Goal: Task Accomplishment & Management: Use online tool/utility

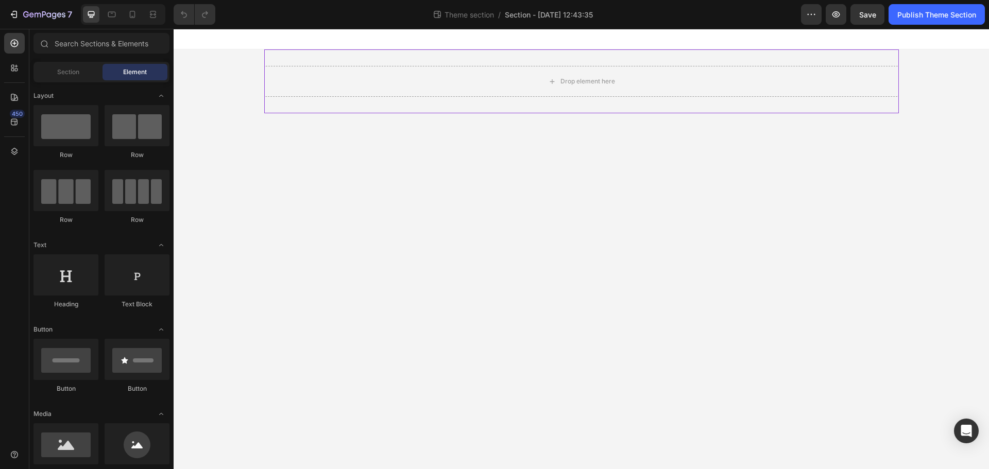
click at [653, 94] on div "Drop element here" at bounding box center [581, 81] width 635 height 31
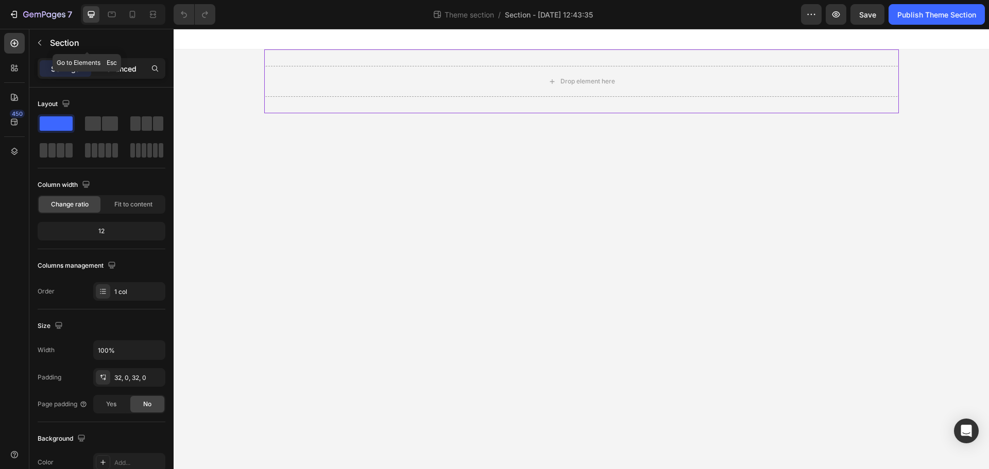
drag, startPoint x: 116, startPoint y: 70, endPoint x: 117, endPoint y: 78, distance: 8.8
click at [116, 70] on p "Advanced" at bounding box center [119, 68] width 35 height 11
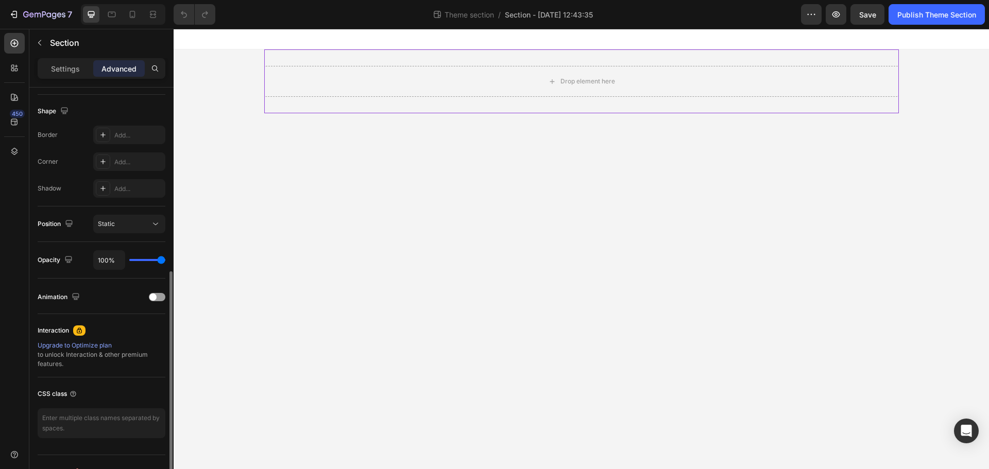
scroll to position [276, 0]
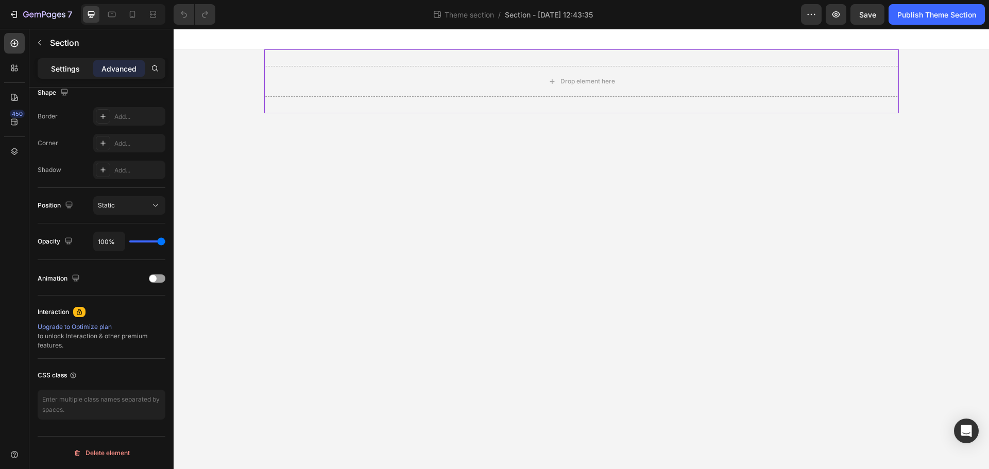
click at [66, 70] on p "Settings" at bounding box center [65, 68] width 29 height 11
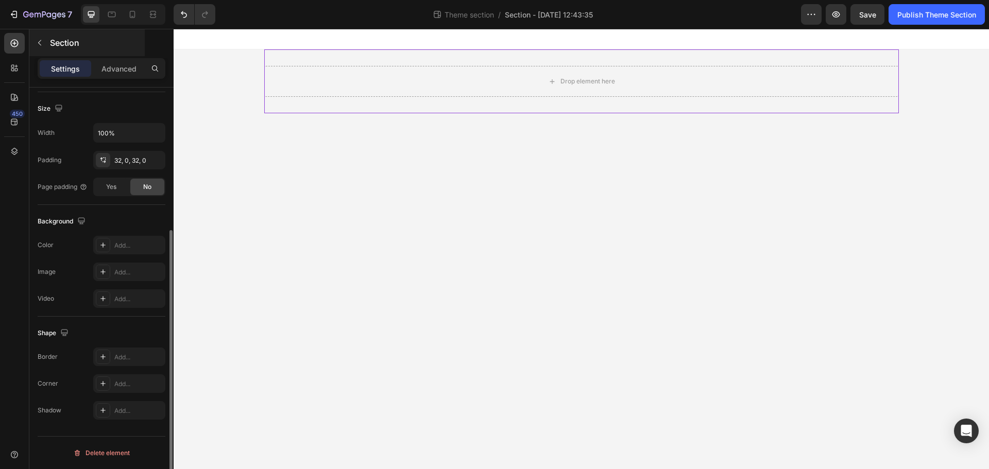
scroll to position [217, 0]
click at [37, 35] on button "button" at bounding box center [39, 43] width 16 height 16
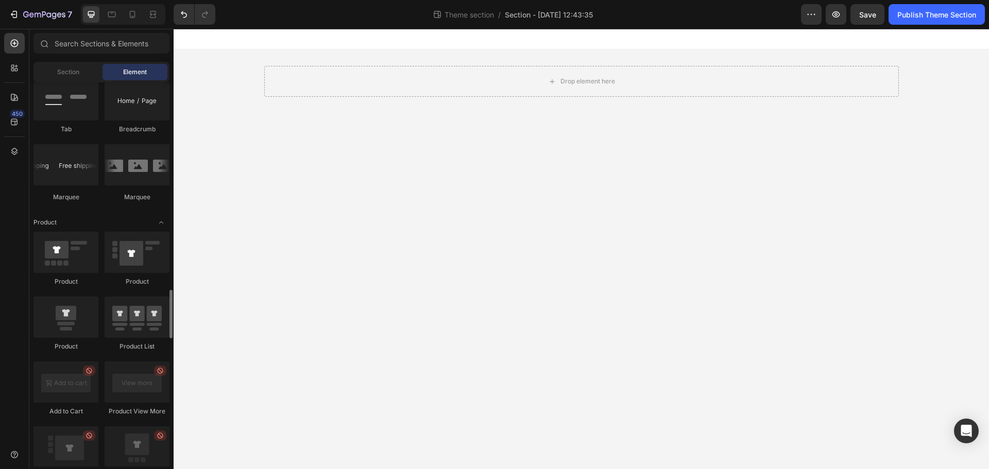
scroll to position [1391, 0]
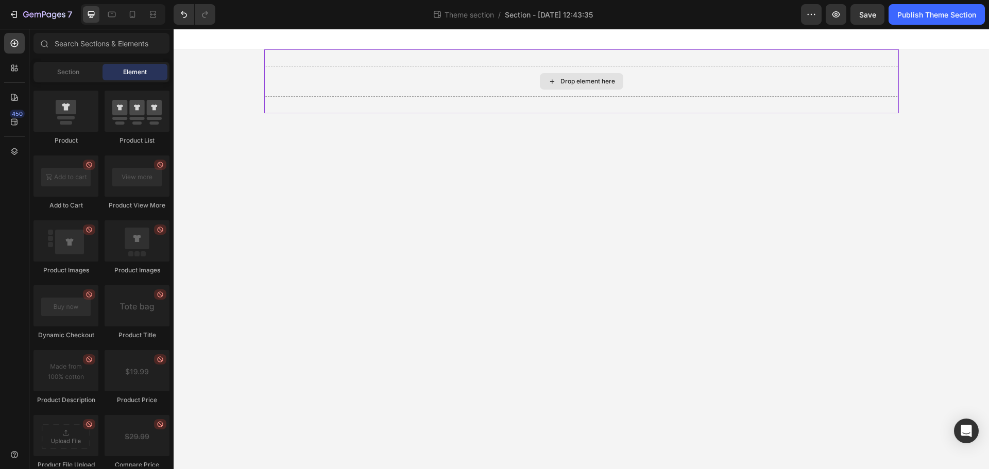
drag, startPoint x: 246, startPoint y: 212, endPoint x: 520, endPoint y: 82, distance: 303.5
click at [15, 73] on icon at bounding box center [14, 68] width 10 height 10
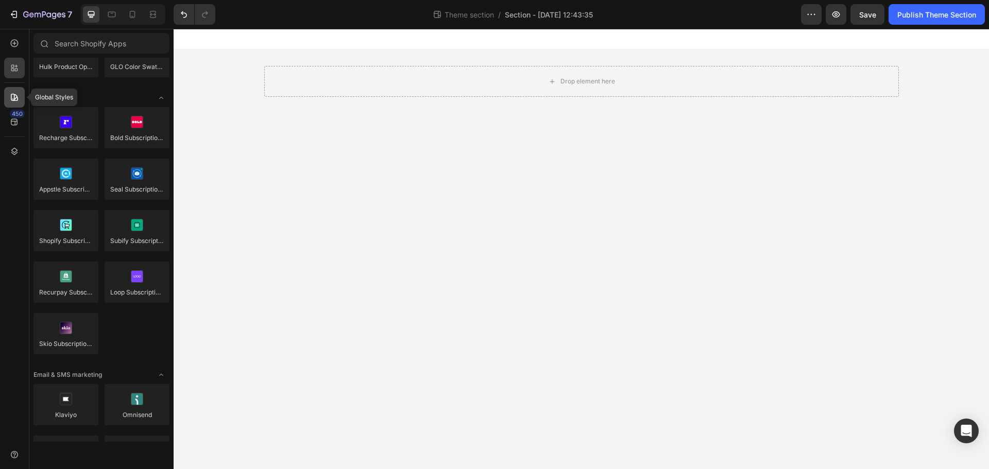
click at [9, 100] on icon at bounding box center [14, 97] width 10 height 10
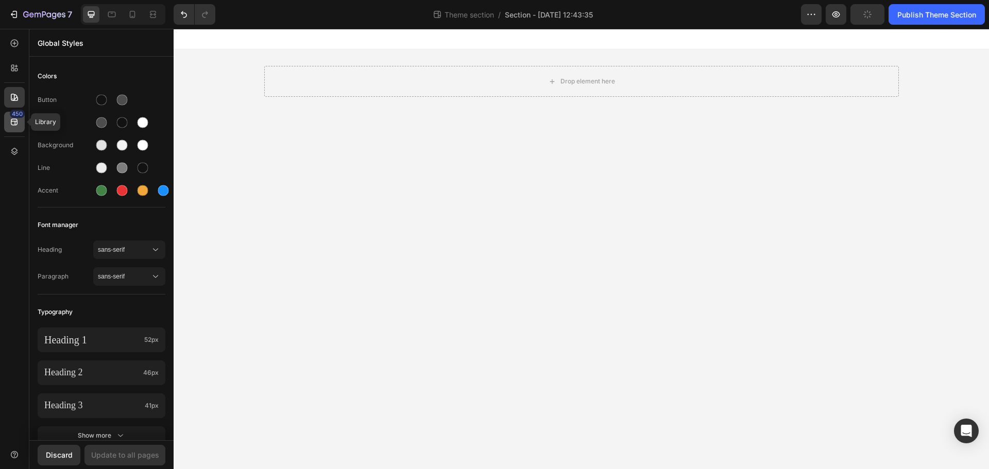
click at [14, 122] on icon at bounding box center [14, 122] width 7 height 7
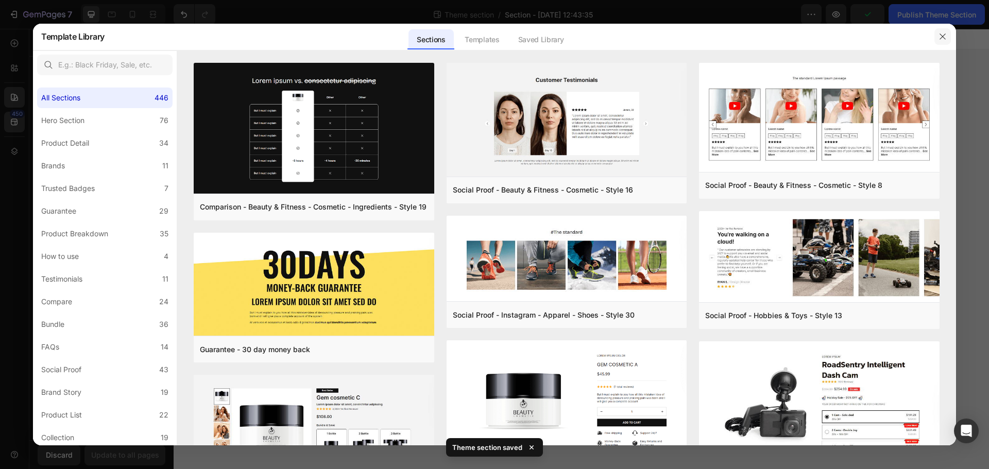
click at [943, 39] on icon "button" at bounding box center [943, 36] width 8 height 8
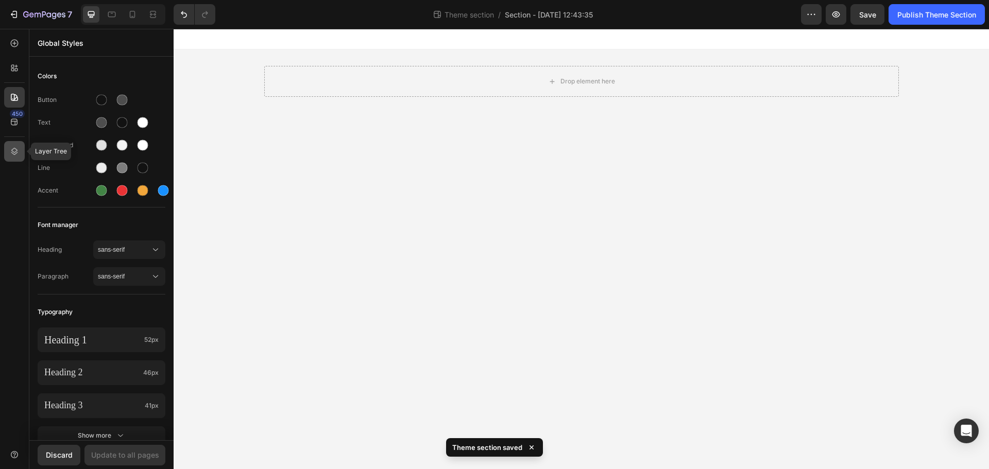
click at [9, 151] on icon at bounding box center [14, 151] width 10 height 10
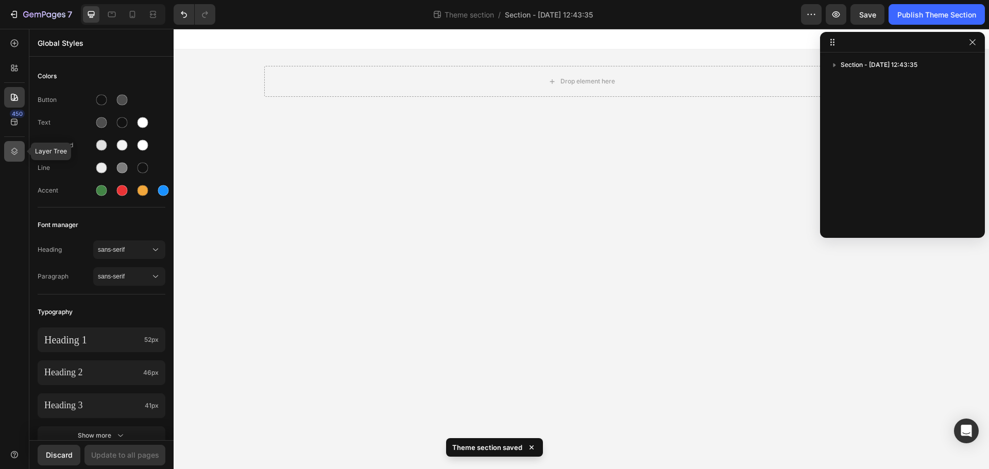
click at [9, 151] on icon at bounding box center [14, 151] width 10 height 10
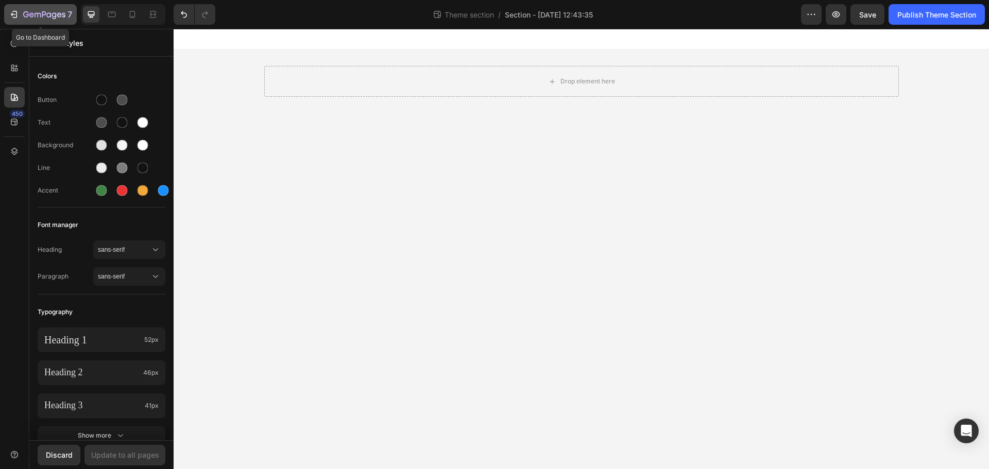
click at [14, 12] on icon "button" at bounding box center [14, 14] width 10 height 10
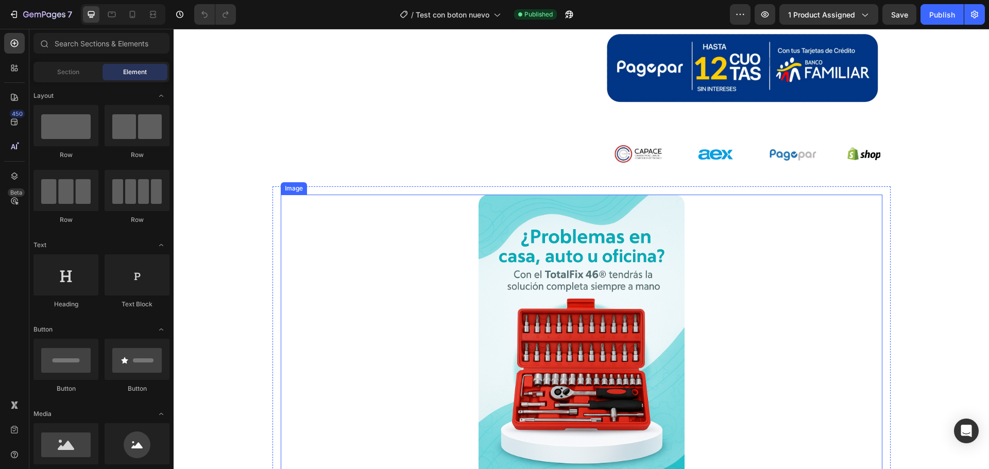
scroll to position [670, 0]
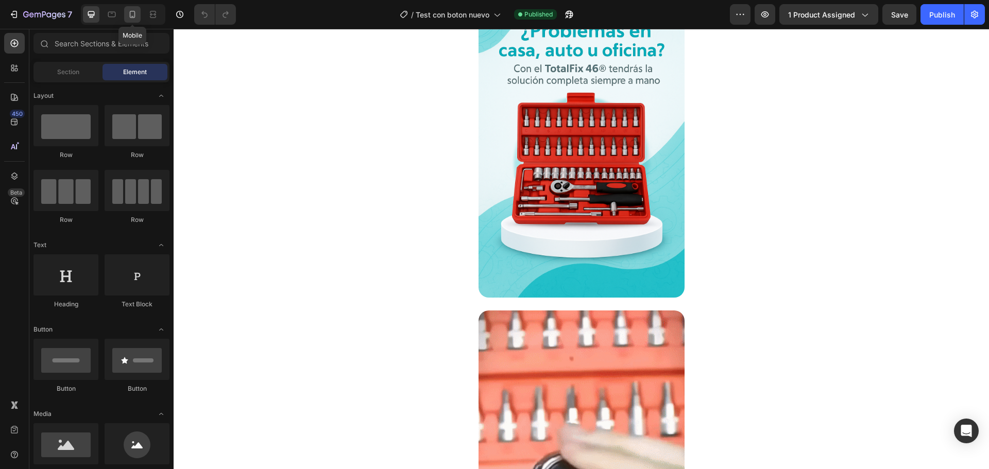
click at [131, 20] on div at bounding box center [132, 14] width 16 height 16
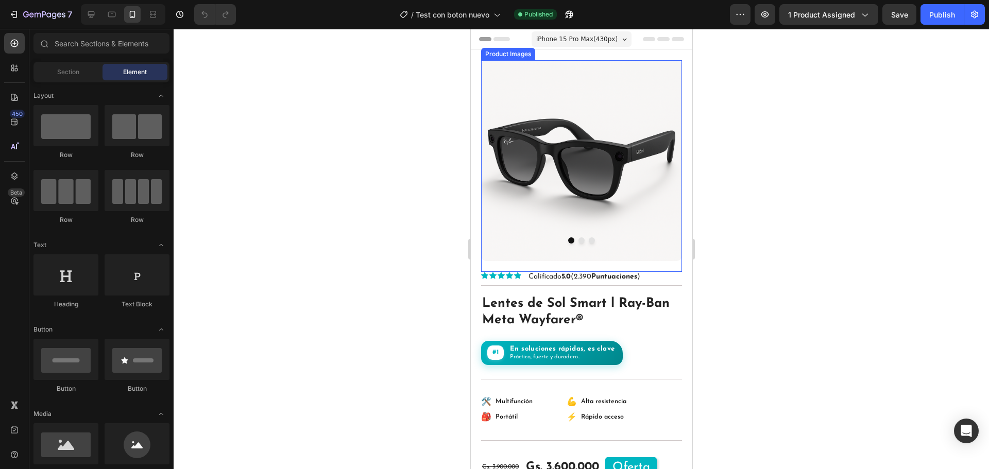
click at [579, 238] on button "Dot" at bounding box center [581, 241] width 6 height 6
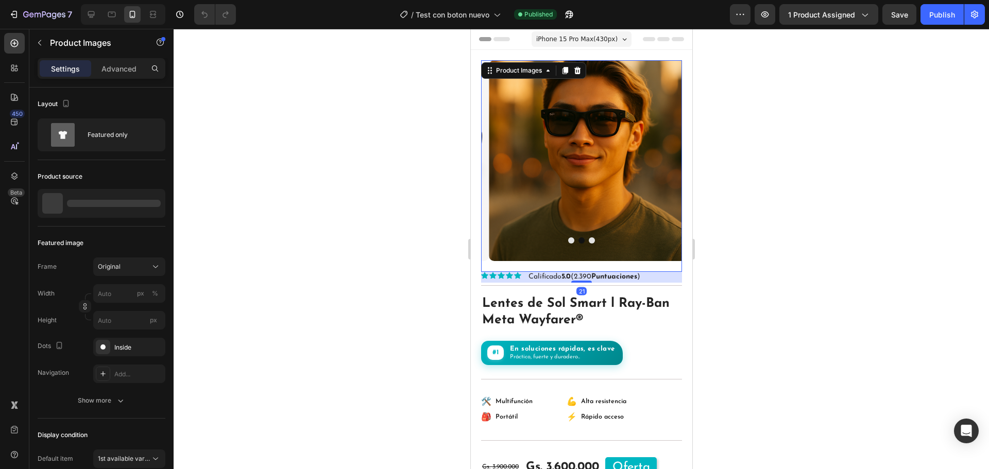
click at [568, 238] on button "Dot" at bounding box center [571, 241] width 6 height 6
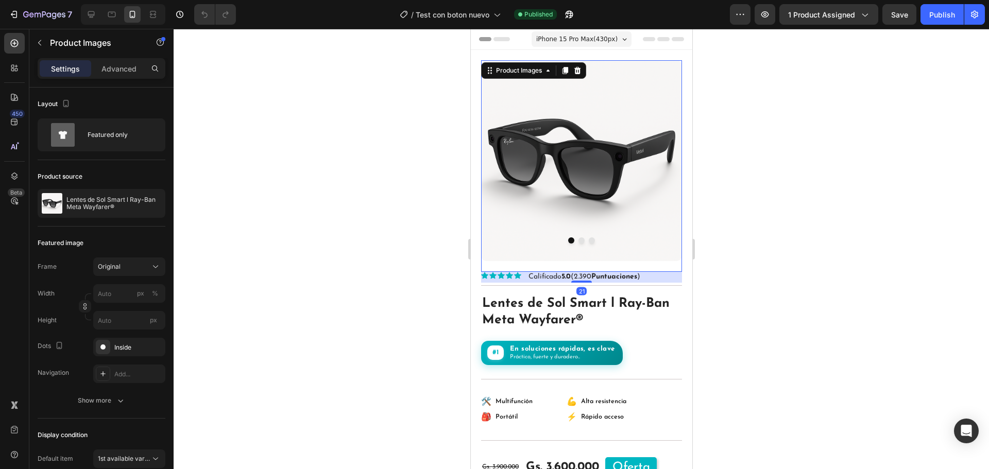
click at [588, 238] on button "Dot" at bounding box center [591, 241] width 6 height 6
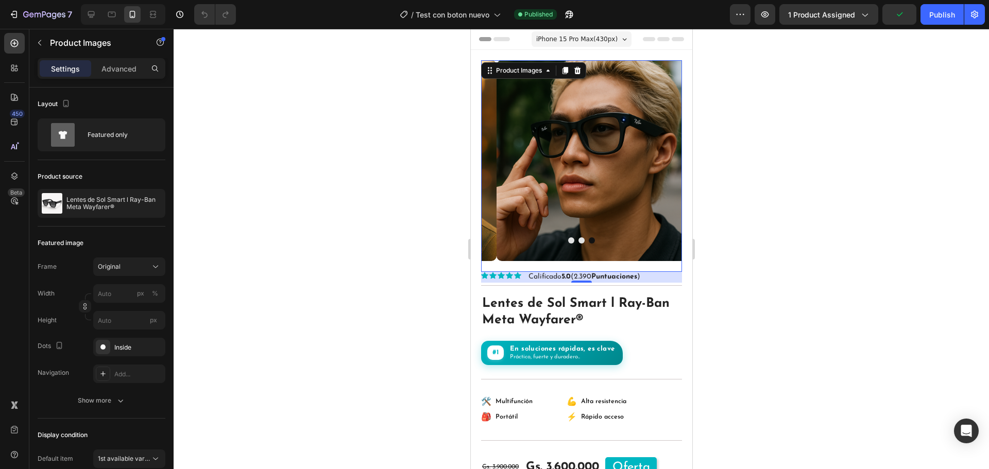
click at [568, 238] on button "Dot" at bounding box center [571, 241] width 6 height 6
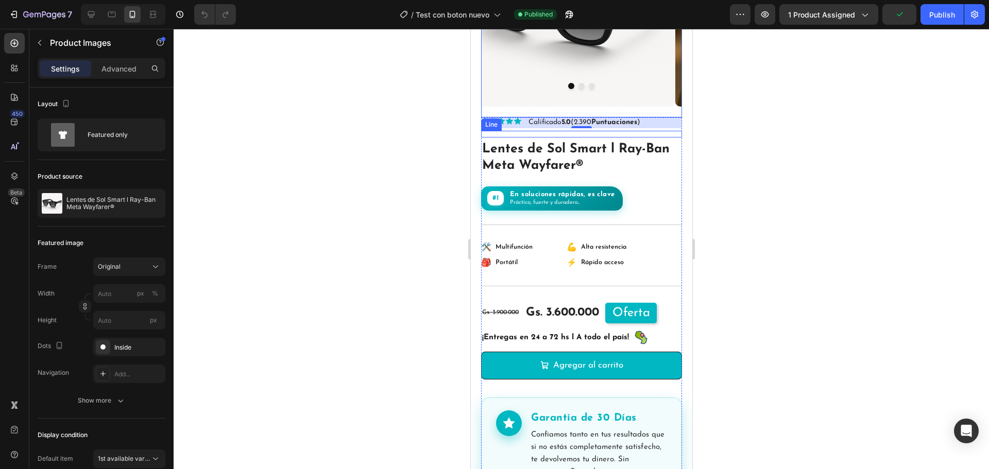
scroll to position [206, 0]
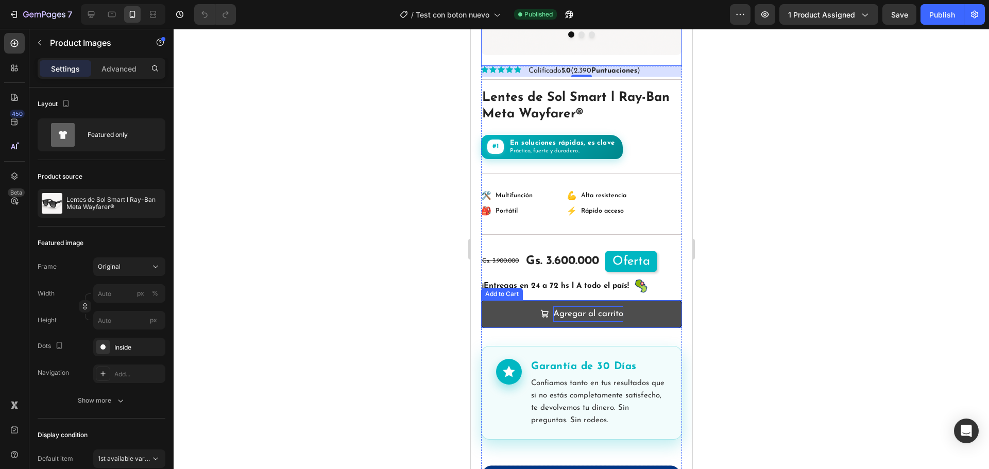
click at [610, 313] on div "Agregar al carrito" at bounding box center [588, 315] width 70 height 16
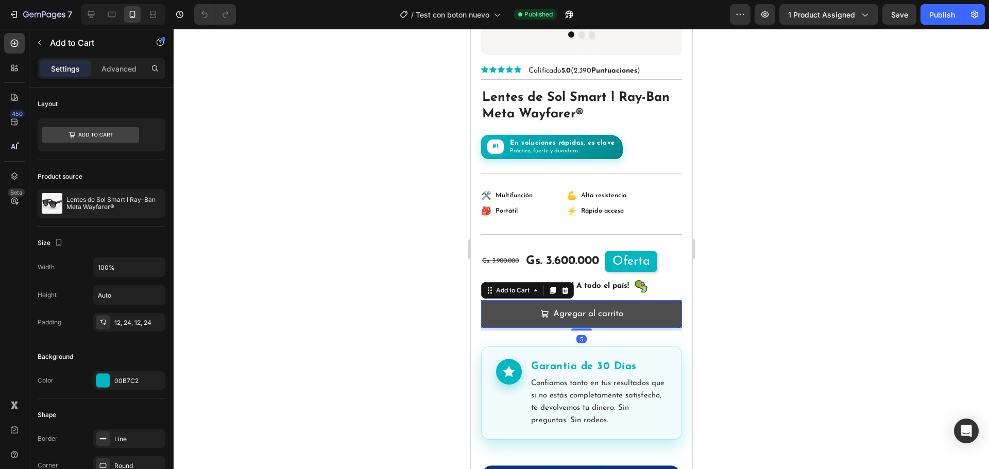
click at [640, 310] on button "Agregar al carrito" at bounding box center [581, 314] width 201 height 28
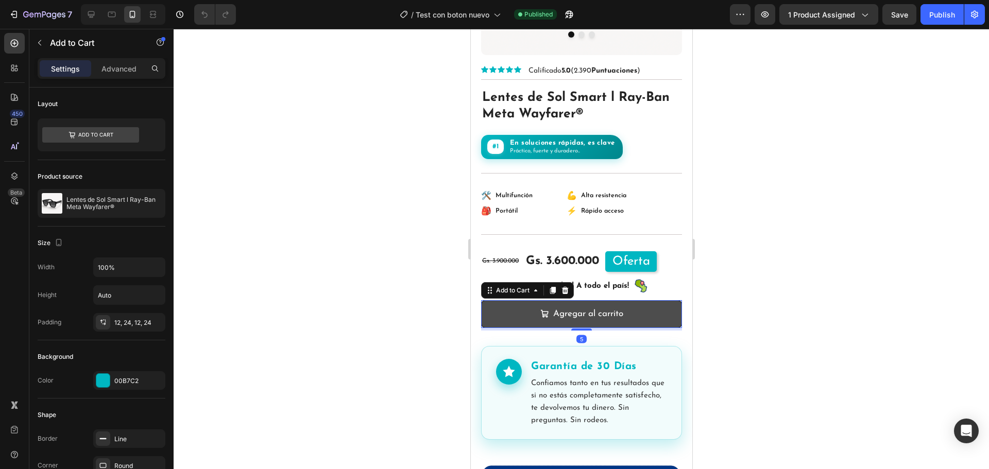
click at [640, 310] on button "Agregar al carrito" at bounding box center [581, 314] width 201 height 28
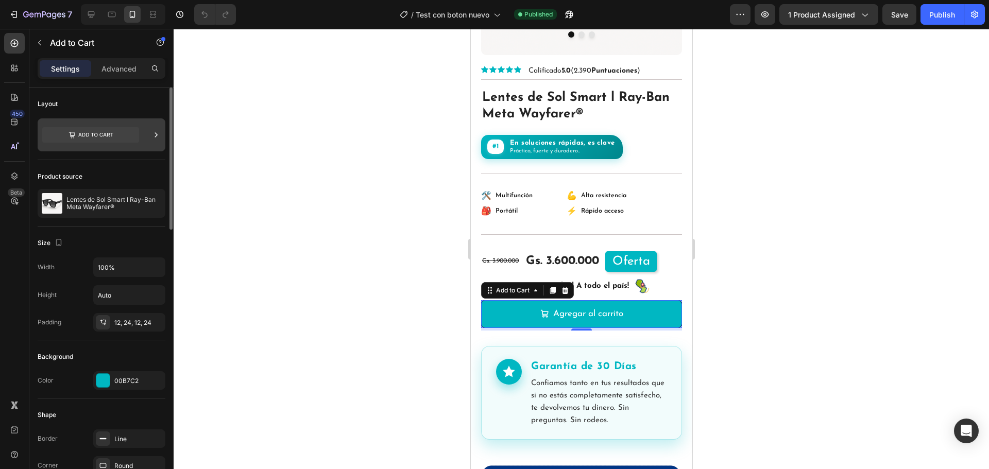
click at [105, 131] on icon at bounding box center [90, 134] width 97 height 15
click at [744, 224] on div at bounding box center [582, 249] width 816 height 441
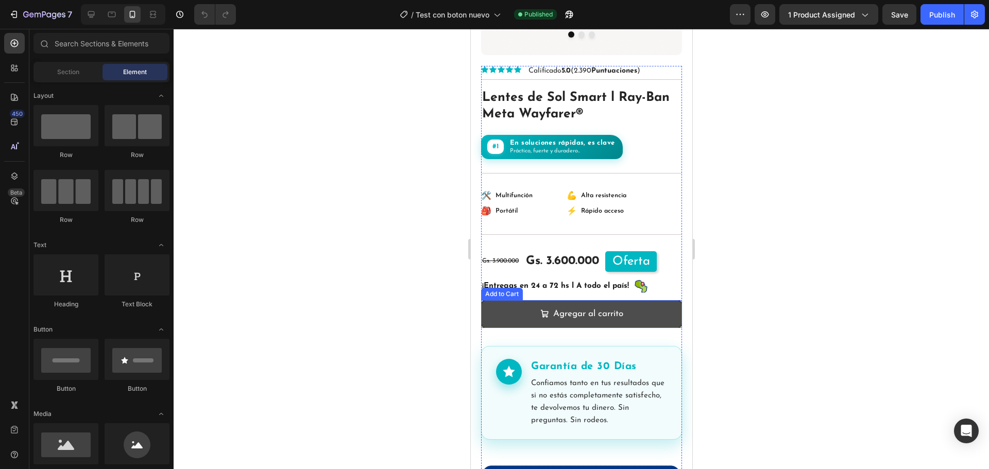
click at [637, 311] on button "Agregar al carrito" at bounding box center [581, 314] width 201 height 28
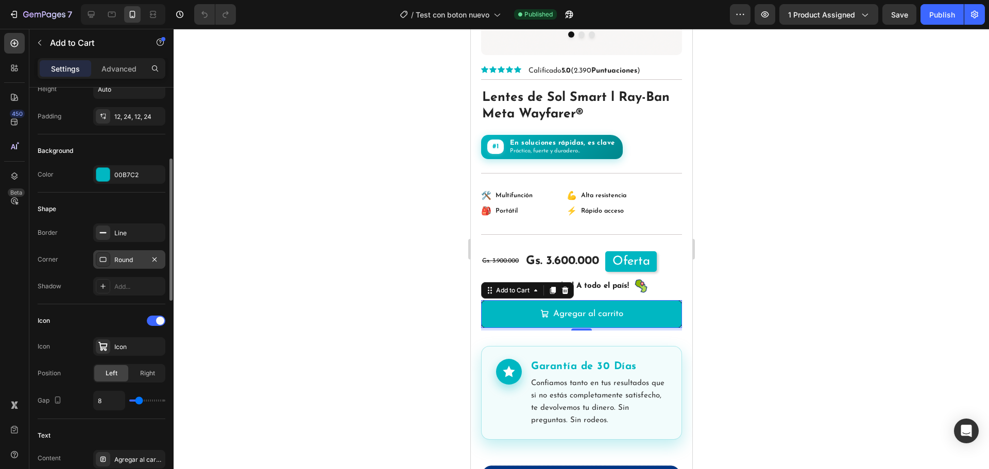
scroll to position [258, 0]
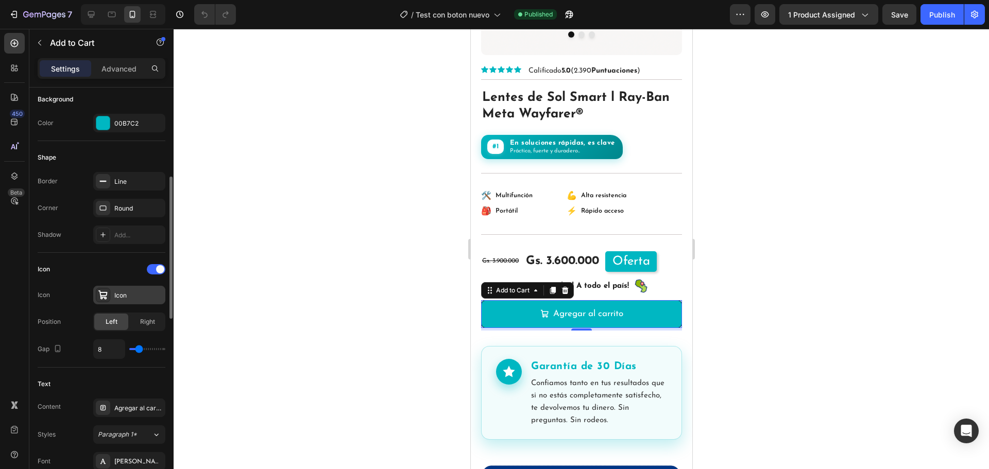
click at [132, 297] on div "Icon" at bounding box center [138, 295] width 48 height 9
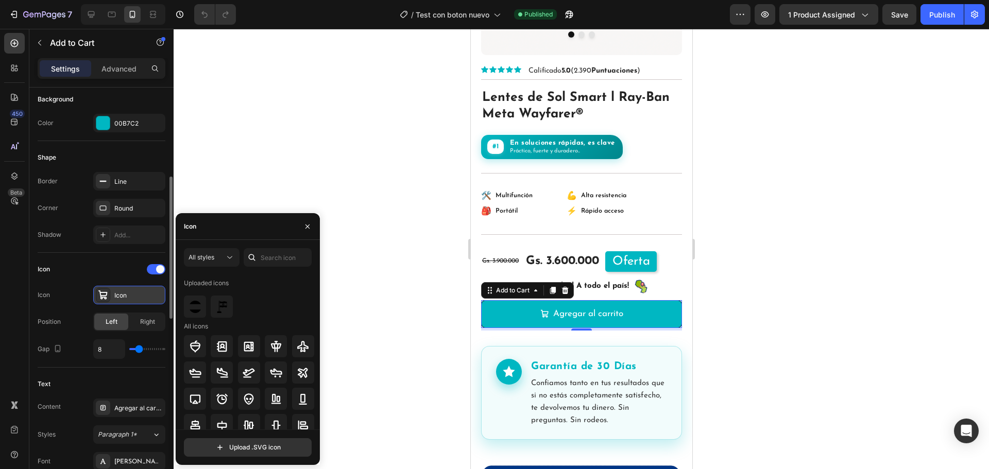
click at [132, 297] on div "Icon" at bounding box center [138, 295] width 48 height 9
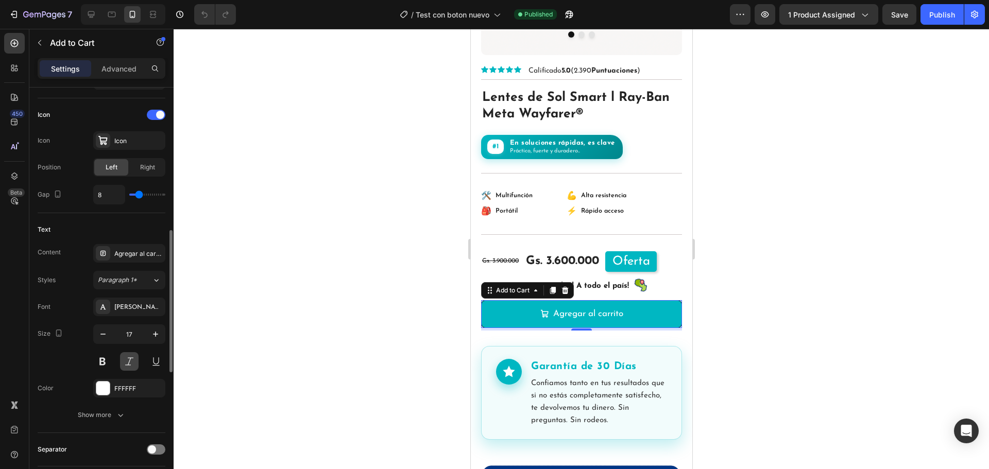
scroll to position [464, 0]
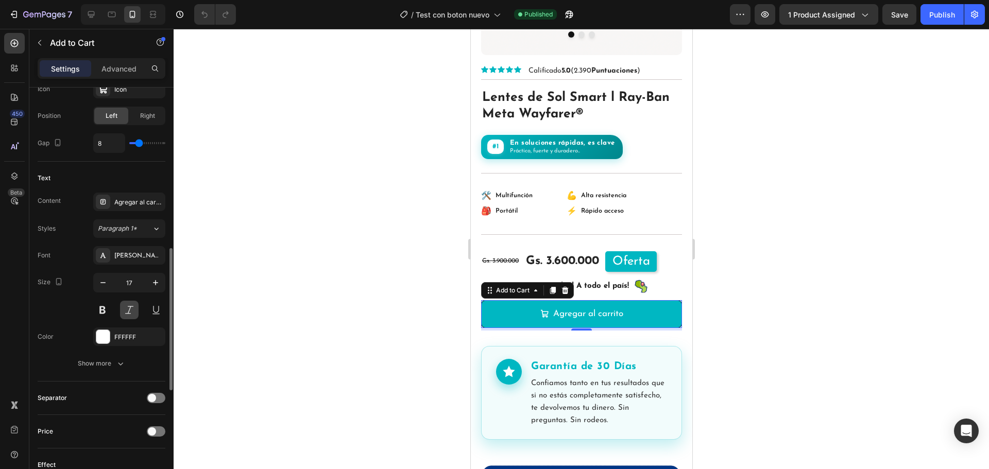
click at [130, 359] on button "Show more" at bounding box center [102, 363] width 128 height 19
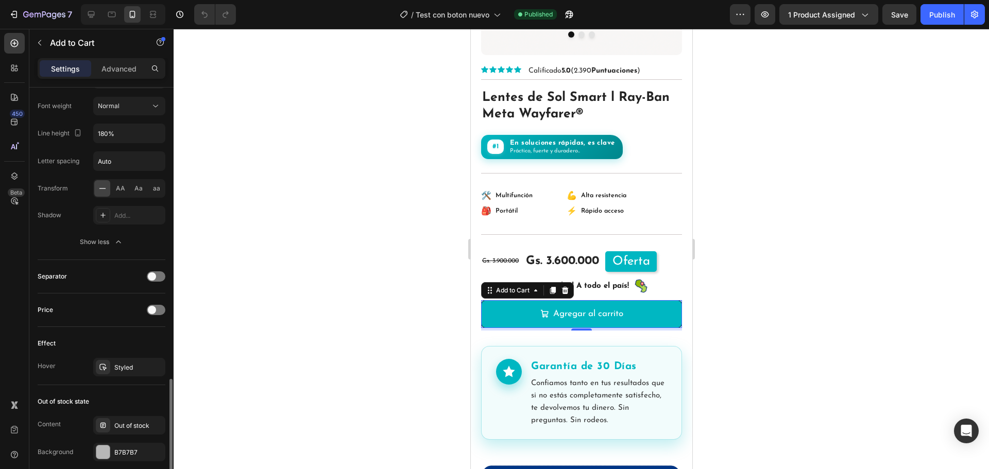
scroll to position [824, 0]
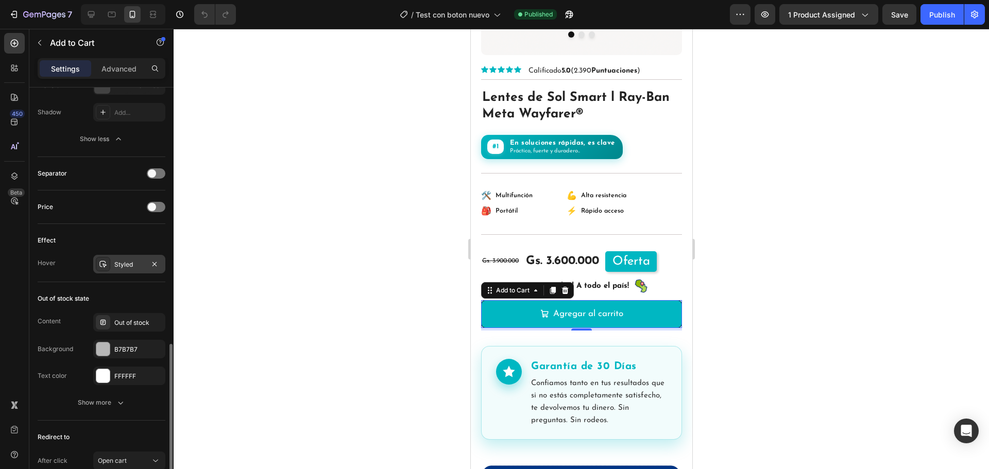
click at [128, 258] on div "Styled" at bounding box center [129, 264] width 72 height 19
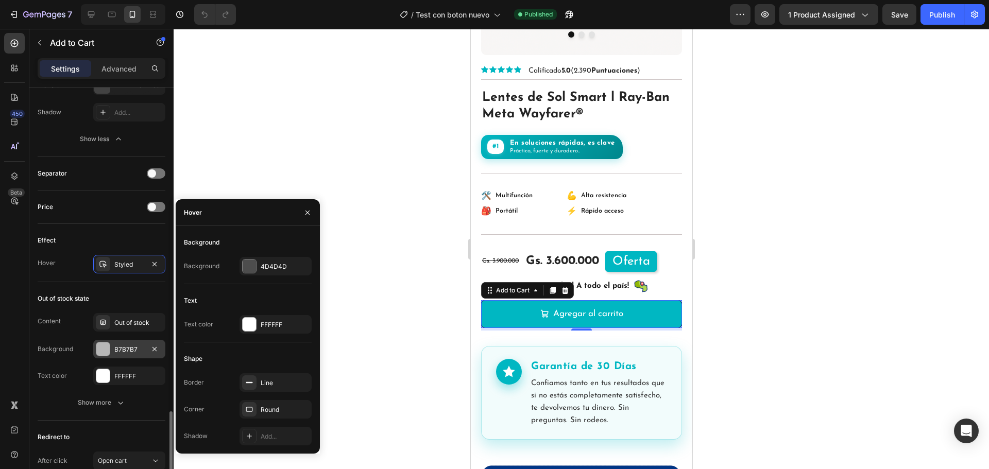
scroll to position [910, 0]
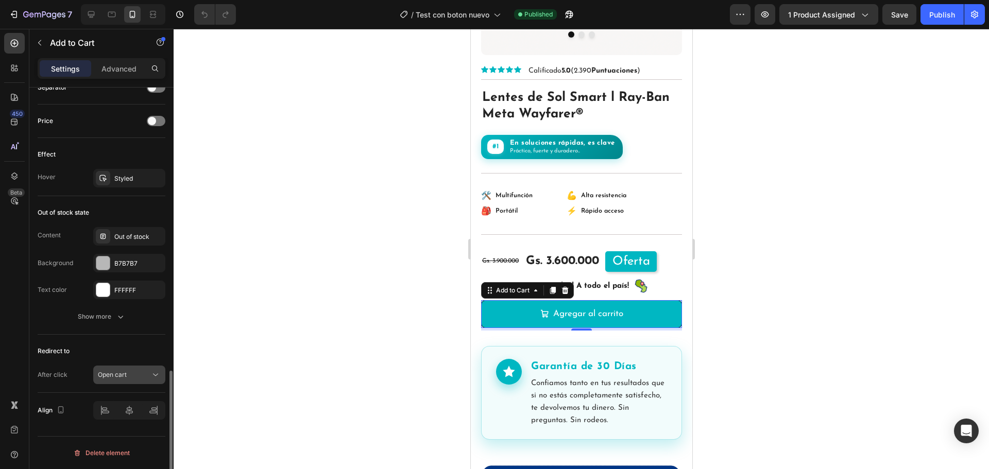
click at [127, 375] on div "Open cart" at bounding box center [124, 374] width 53 height 9
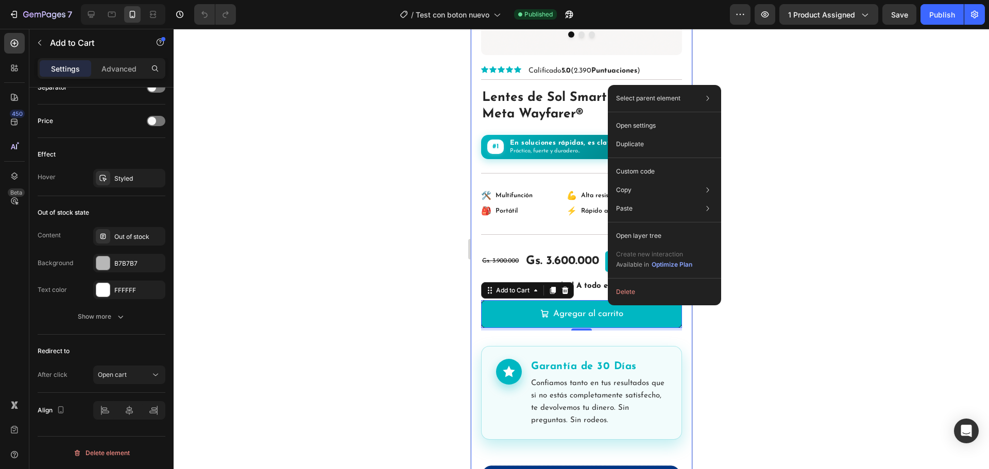
click at [772, 346] on div at bounding box center [582, 249] width 816 height 441
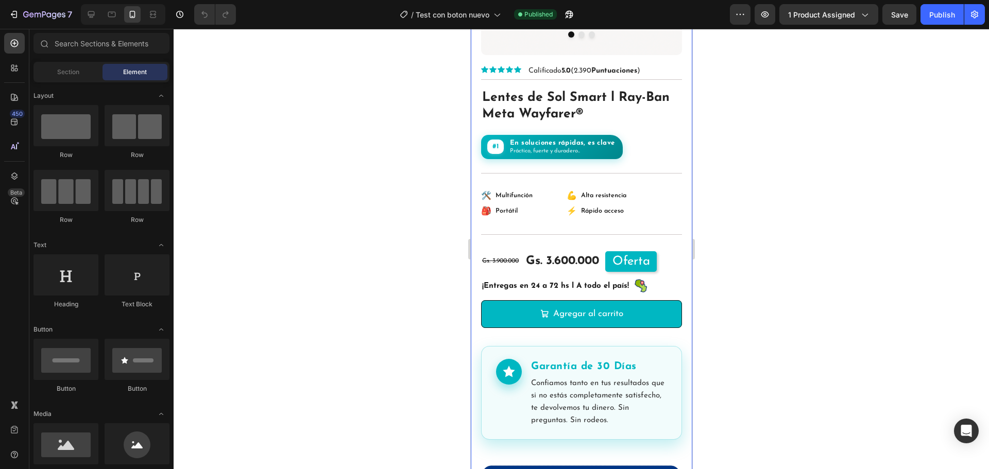
click at [758, 332] on div at bounding box center [582, 249] width 816 height 441
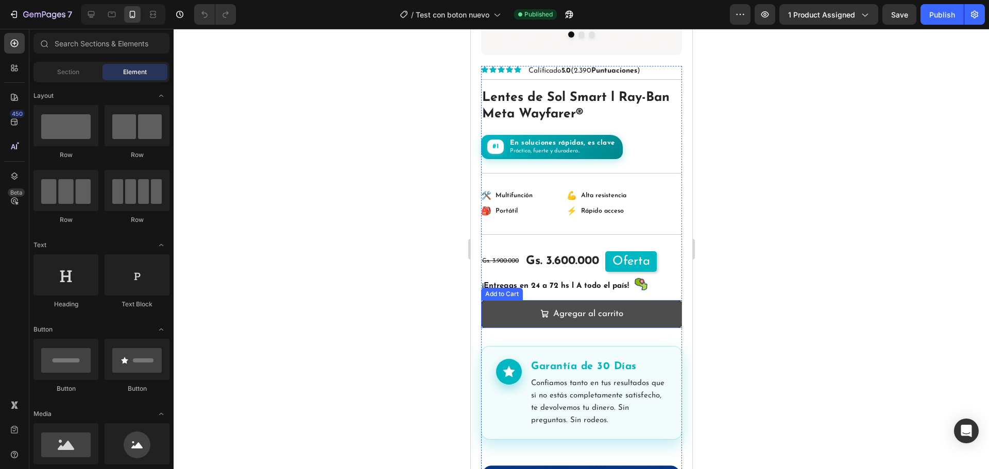
click at [655, 309] on button "Agregar al carrito" at bounding box center [581, 314] width 201 height 28
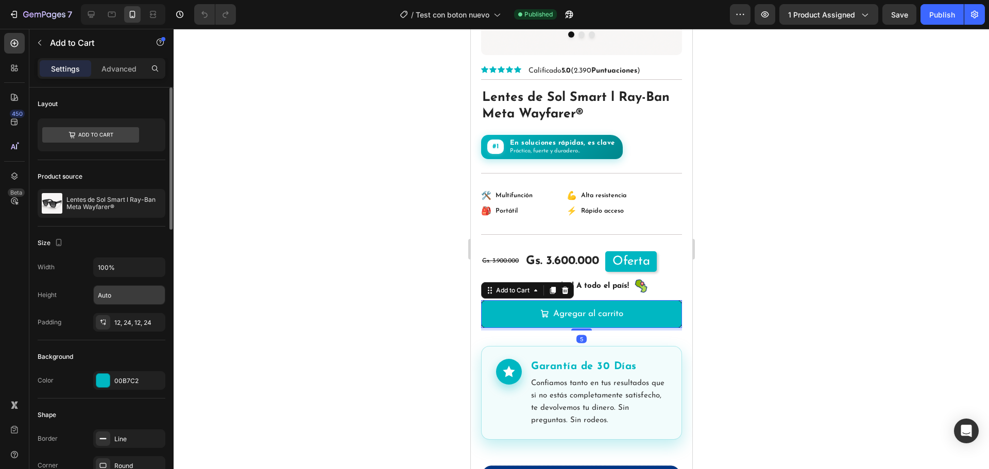
scroll to position [155, 0]
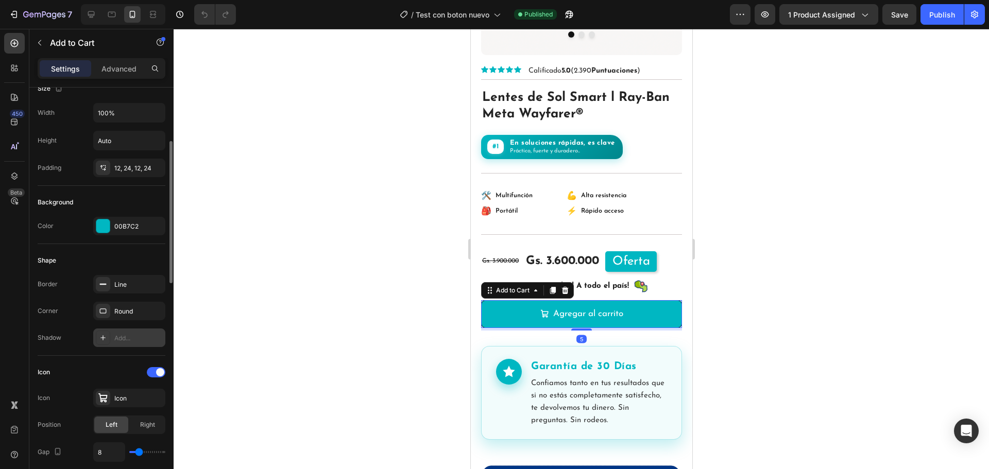
click at [127, 340] on div "Add..." at bounding box center [138, 338] width 48 height 9
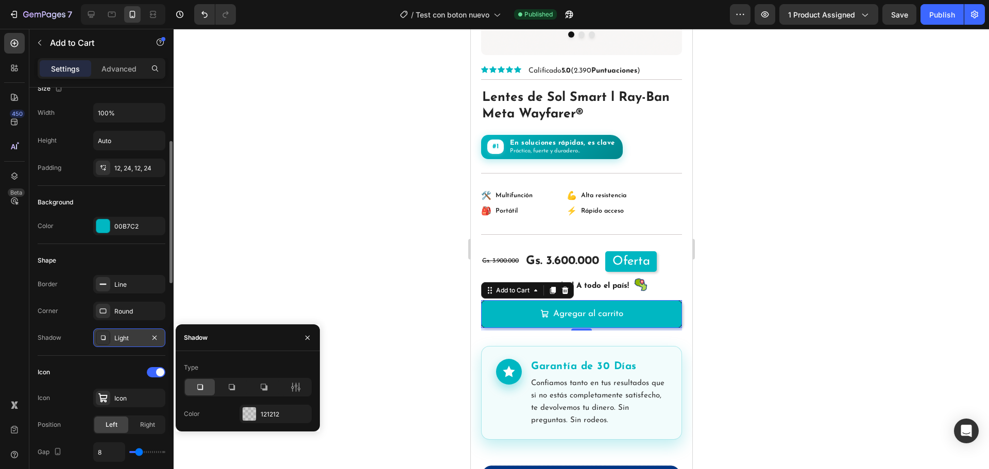
click at [838, 294] on div at bounding box center [582, 249] width 816 height 441
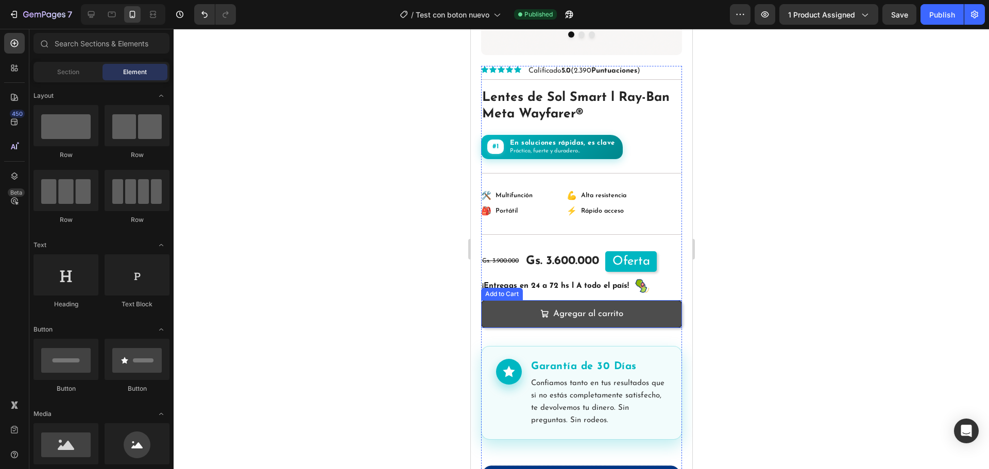
click at [631, 300] on button "Agregar al carrito" at bounding box center [581, 314] width 201 height 28
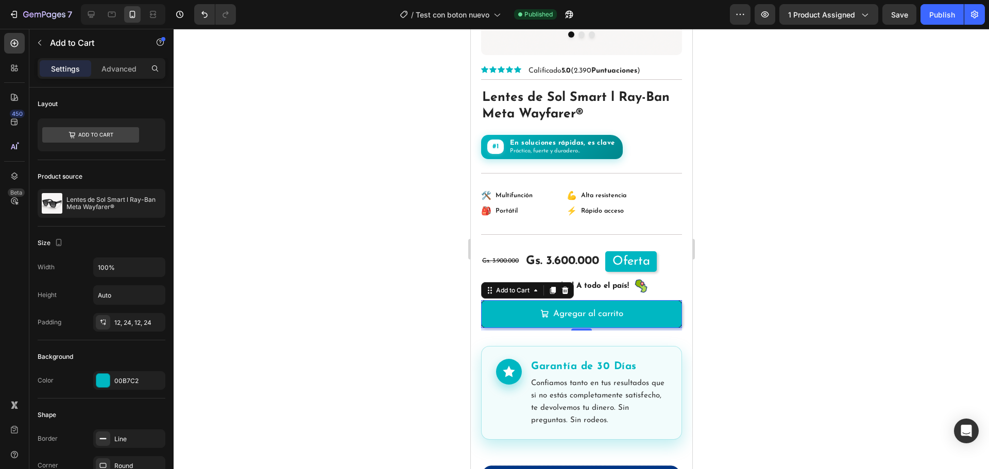
click at [779, 329] on div at bounding box center [582, 249] width 816 height 441
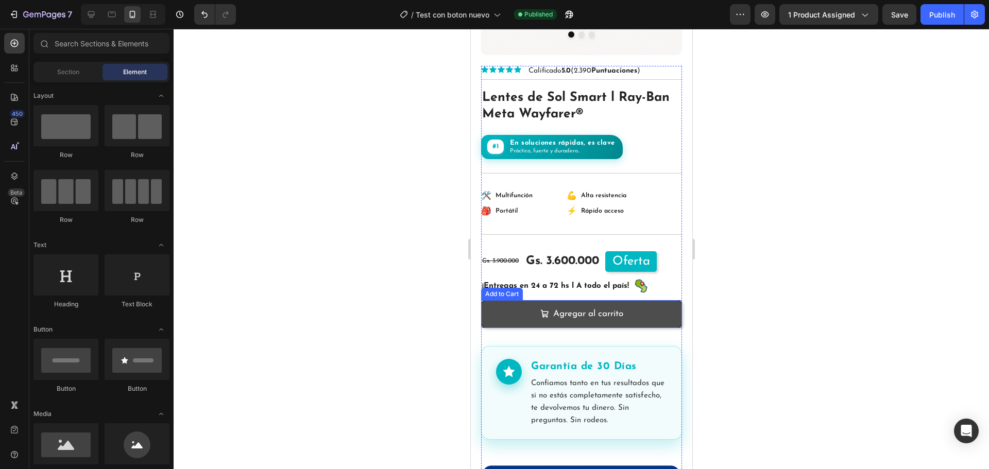
click at [654, 309] on button "Agregar al carrito" at bounding box center [581, 314] width 201 height 28
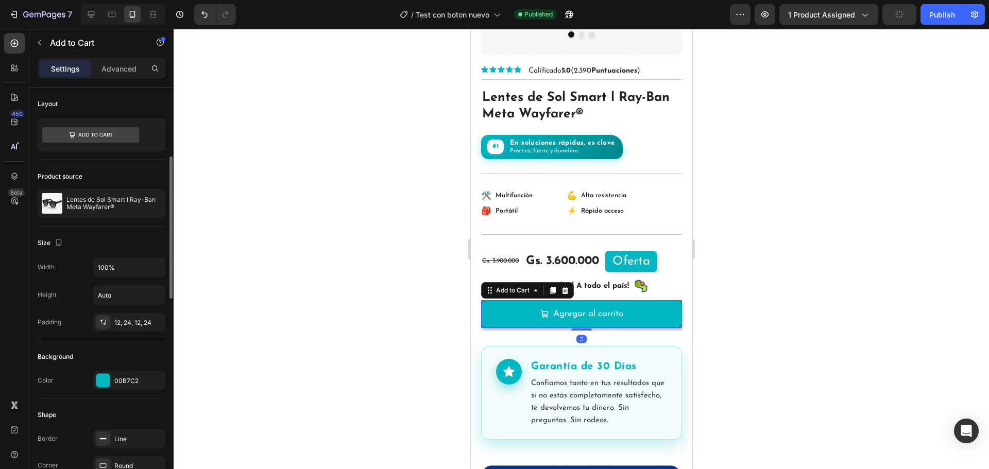
scroll to position [103, 0]
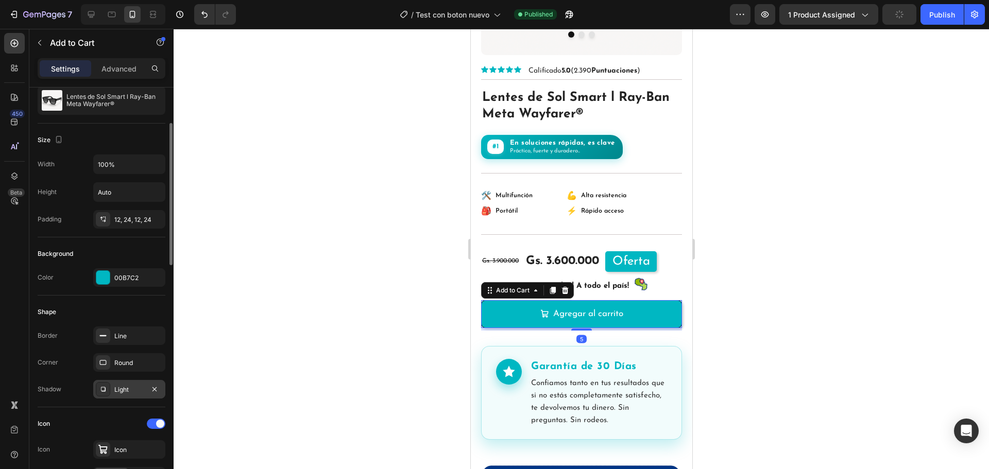
click at [112, 391] on div "Light" at bounding box center [129, 389] width 72 height 19
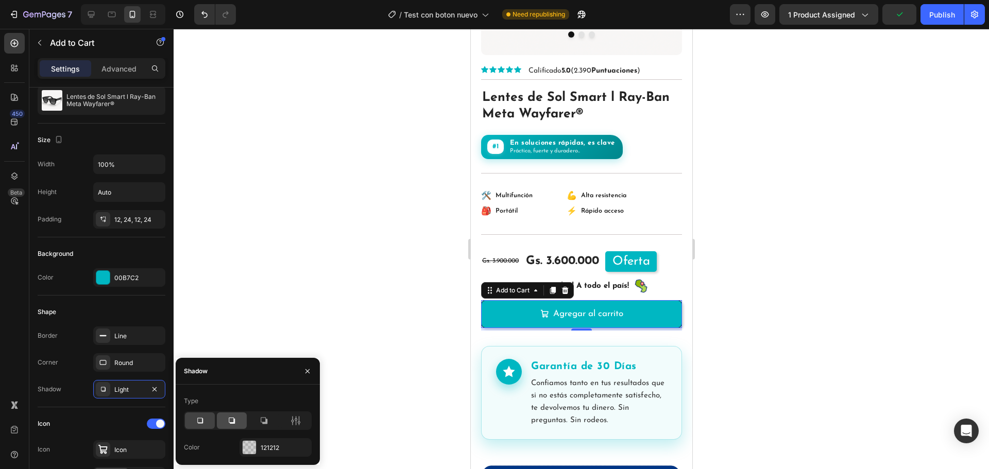
click at [218, 419] on div at bounding box center [232, 421] width 30 height 16
click at [790, 292] on div at bounding box center [582, 249] width 816 height 441
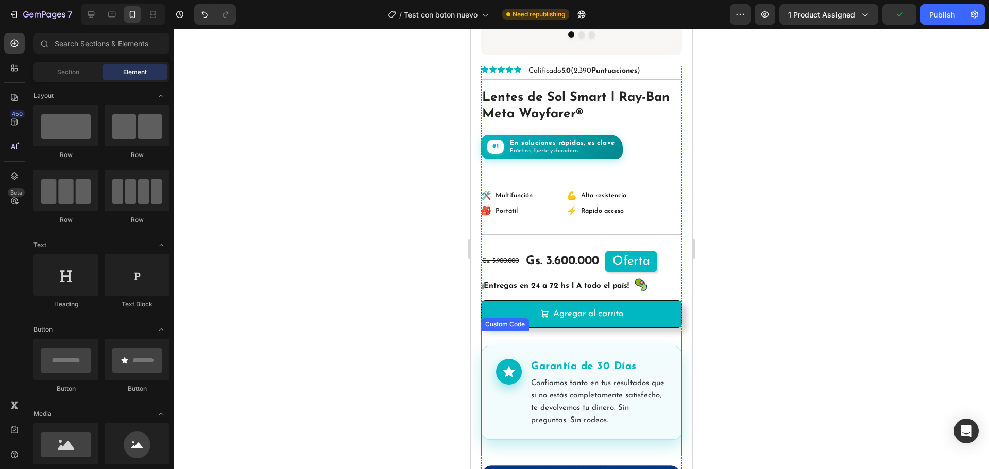
click at [790, 292] on div at bounding box center [582, 249] width 816 height 441
click at [772, 292] on div at bounding box center [582, 249] width 816 height 441
click at [703, 311] on div at bounding box center [582, 249] width 816 height 441
click at [701, 250] on div at bounding box center [582, 249] width 816 height 441
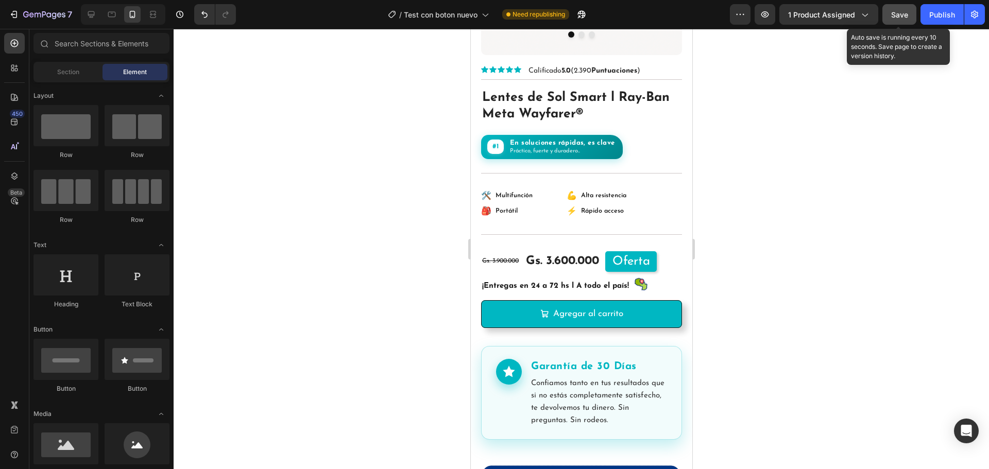
click at [908, 18] on span "Save" at bounding box center [899, 14] width 17 height 9
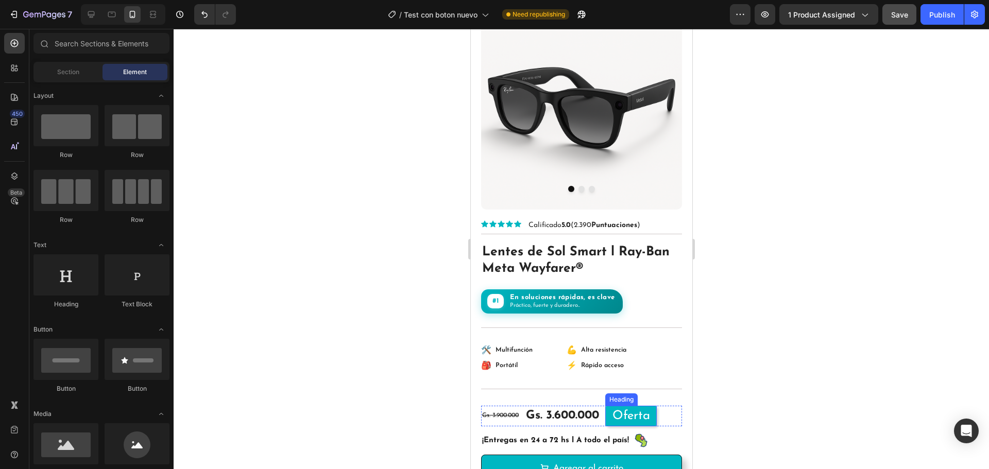
scroll to position [0, 0]
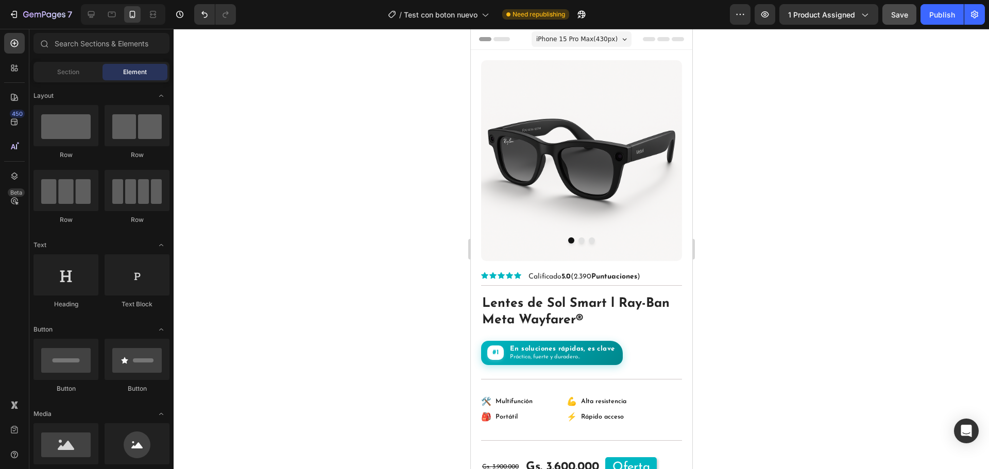
click at [936, 27] on div "7 Version history / Test con boton nuevo Need republishing Preview 1 product as…" at bounding box center [494, 14] width 989 height 29
click at [940, 18] on div "Publish" at bounding box center [942, 14] width 26 height 11
